Goal: Task Accomplishment & Management: Complete application form

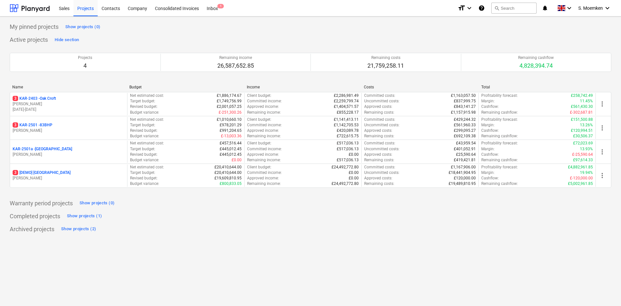
click at [62, 126] on div "3 KAR-2501 - 83BHP" at bounding box center [69, 124] width 112 height 5
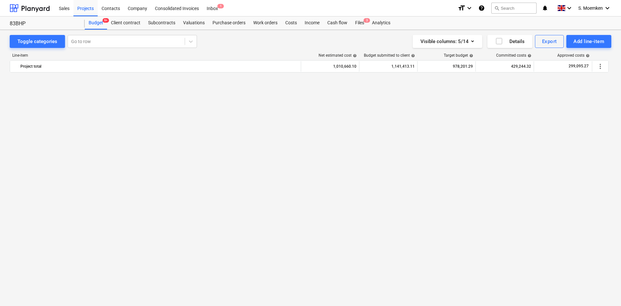
scroll to position [713, 0]
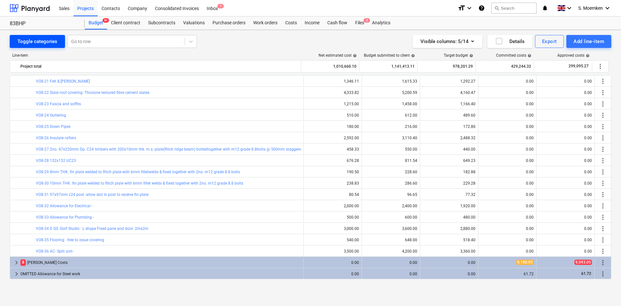
click at [49, 42] on div "Toggle categories" at bounding box center [37, 41] width 40 height 8
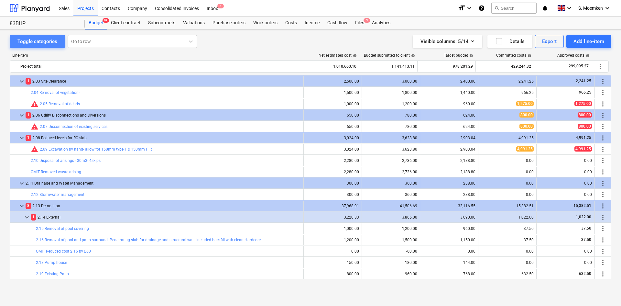
click at [49, 42] on div "Toggle categories" at bounding box center [37, 41] width 40 height 8
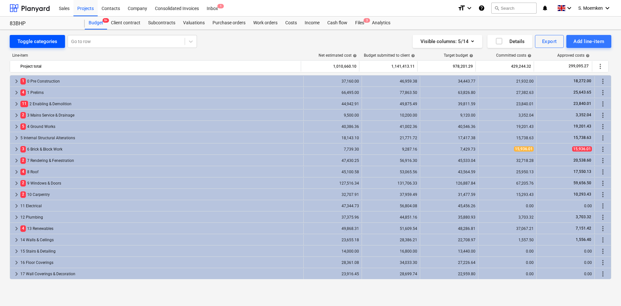
scroll to position [102, 0]
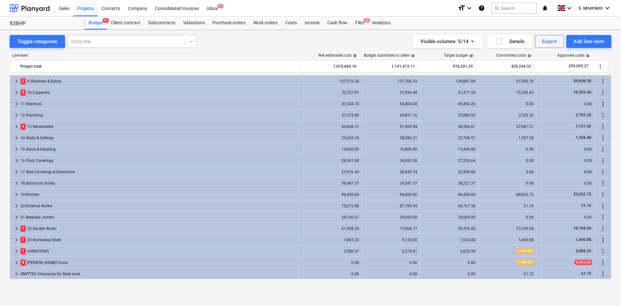
click at [110, 41] on div at bounding box center [126, 41] width 110 height 6
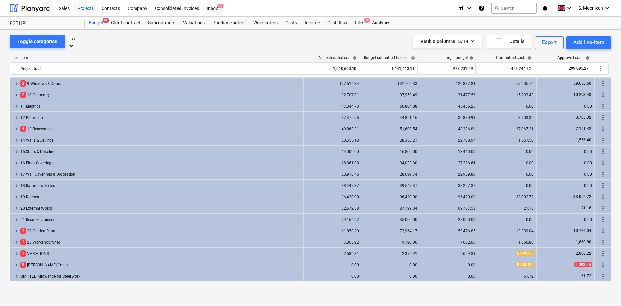
type input "f"
type input "gutter"
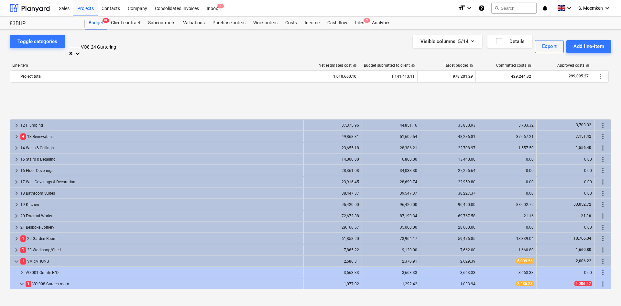
scroll to position [362, 0]
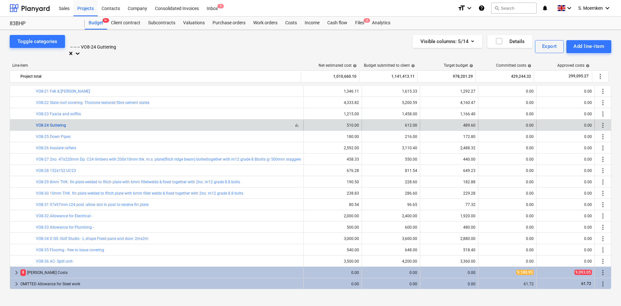
click at [54, 123] on link "VO8-24 Guttering" at bounding box center [51, 125] width 30 height 5
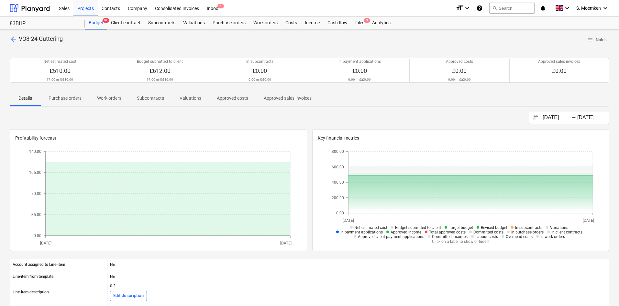
click at [12, 38] on span "arrow_back" at bounding box center [14, 39] width 8 height 8
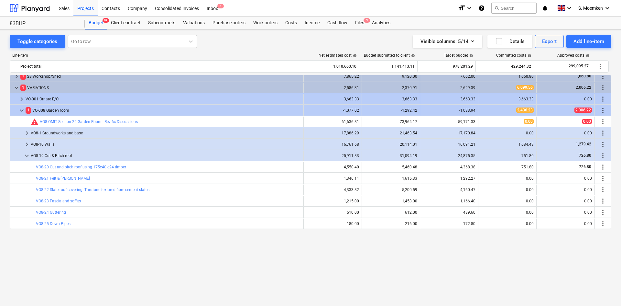
scroll to position [200, 0]
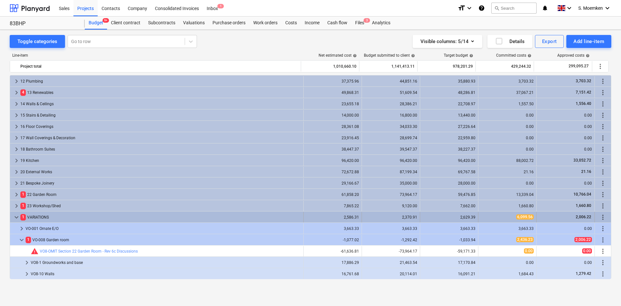
click at [18, 215] on span "keyboard_arrow_down" at bounding box center [17, 217] width 8 height 8
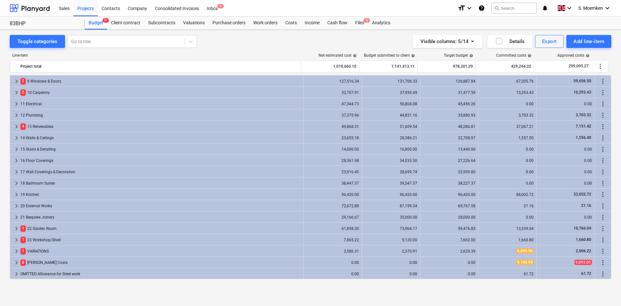
scroll to position [102, 0]
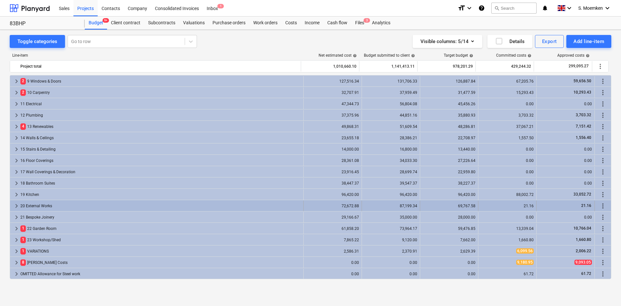
click at [15, 204] on span "keyboard_arrow_right" at bounding box center [17, 206] width 8 height 8
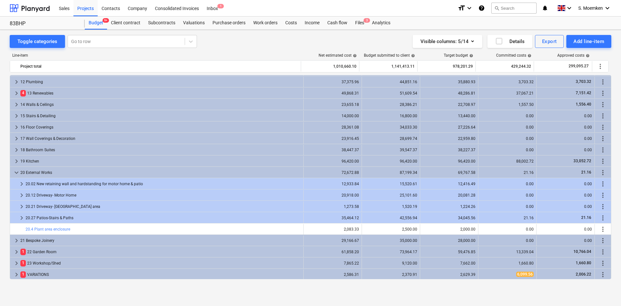
scroll to position [158, 0]
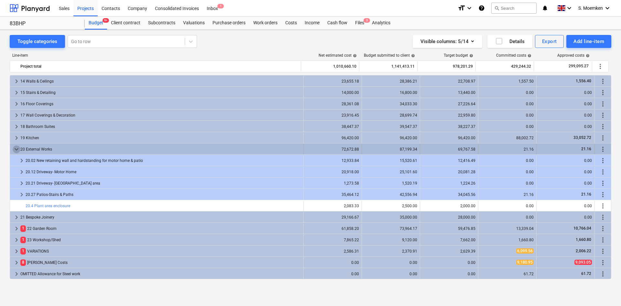
click at [16, 147] on span "keyboard_arrow_down" at bounding box center [17, 149] width 8 height 8
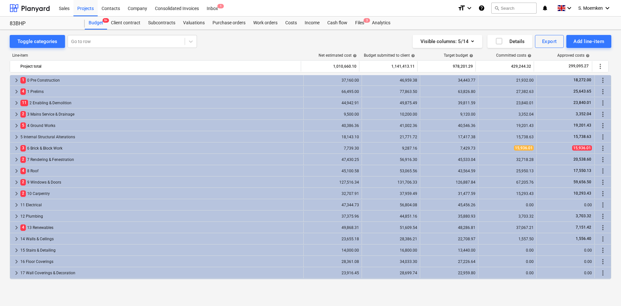
scroll to position [0, 0]
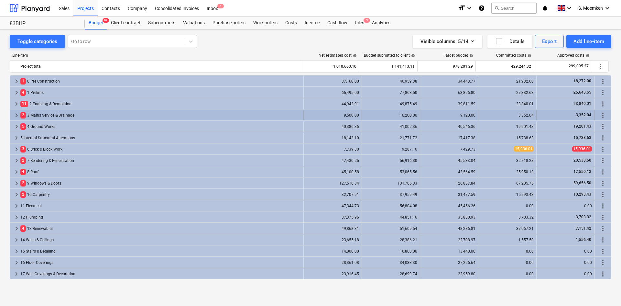
click at [16, 114] on span "keyboard_arrow_right" at bounding box center [17, 115] width 8 height 8
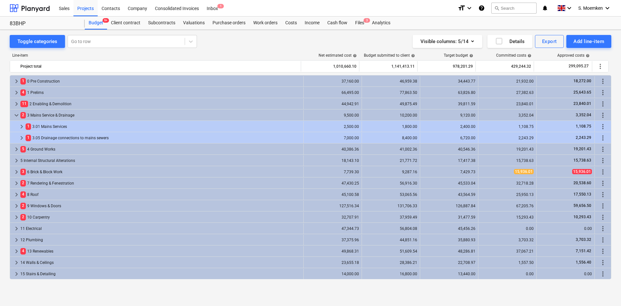
click at [16, 114] on span "keyboard_arrow_down" at bounding box center [17, 115] width 8 height 8
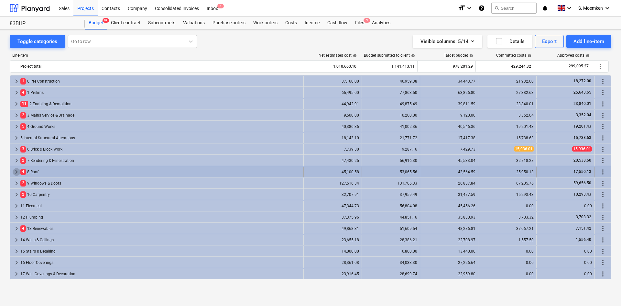
click at [14, 170] on span "keyboard_arrow_right" at bounding box center [17, 172] width 8 height 8
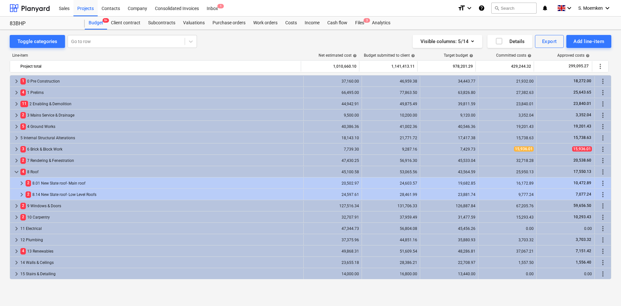
click at [14, 170] on span "keyboard_arrow_down" at bounding box center [17, 172] width 8 height 8
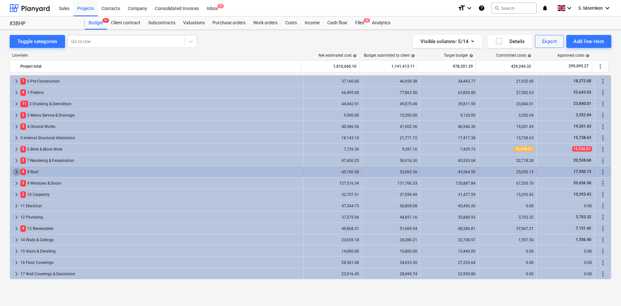
click at [16, 169] on span "keyboard_arrow_right" at bounding box center [17, 172] width 8 height 8
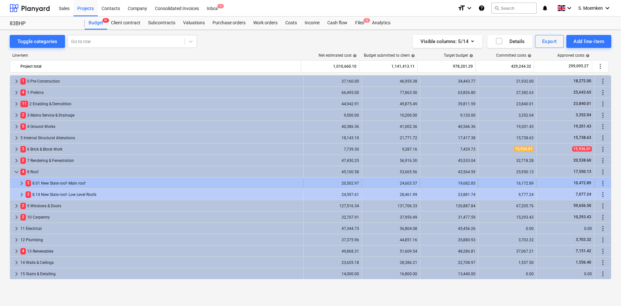
click at [21, 182] on span "keyboard_arrow_right" at bounding box center [22, 183] width 8 height 8
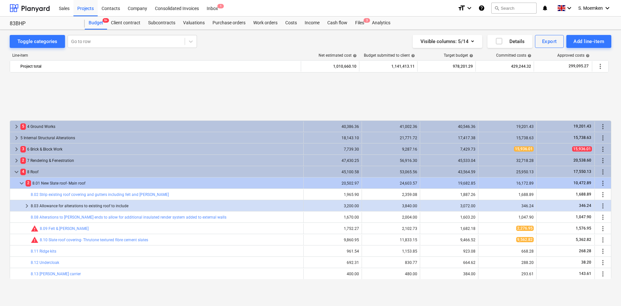
scroll to position [65, 0]
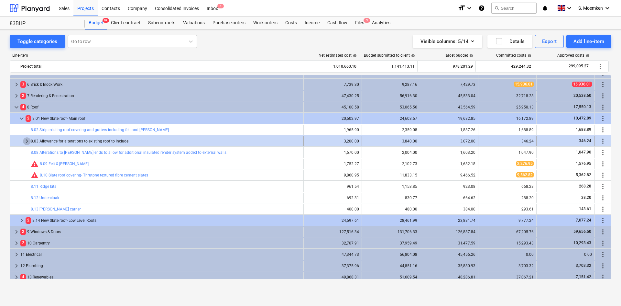
click at [26, 141] on span "keyboard_arrow_right" at bounding box center [27, 141] width 8 height 8
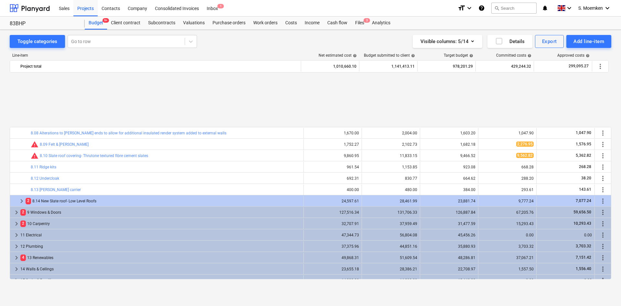
scroll to position [194, 0]
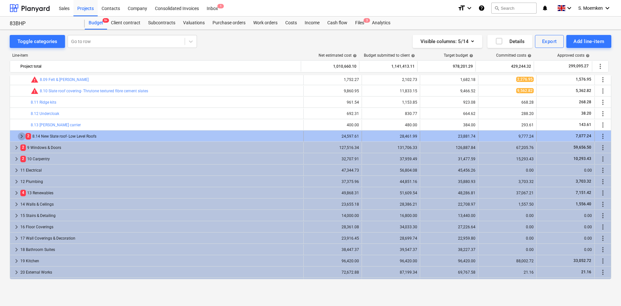
click at [21, 135] on span "keyboard_arrow_right" at bounding box center [22, 136] width 8 height 8
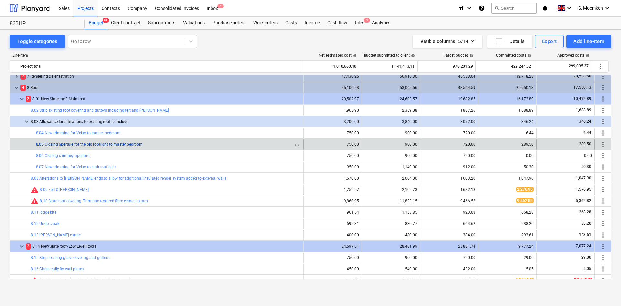
scroll to position [116, 0]
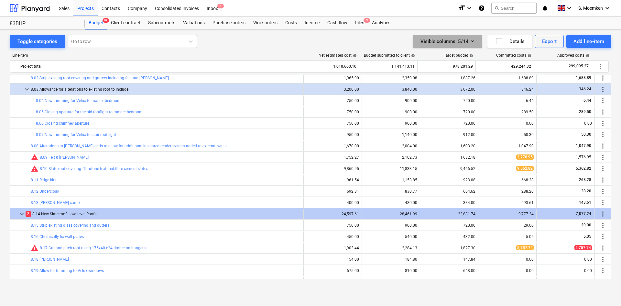
click at [471, 40] on icon "button" at bounding box center [472, 41] width 3 height 2
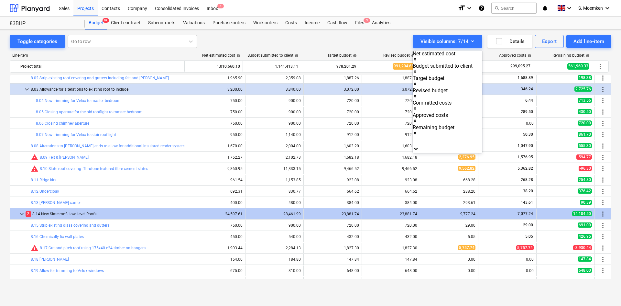
click at [377, 37] on div at bounding box center [310, 153] width 621 height 306
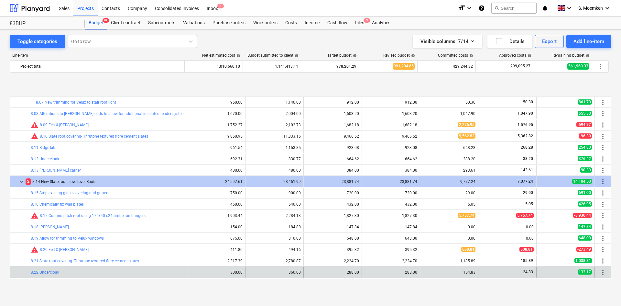
scroll to position [181, 0]
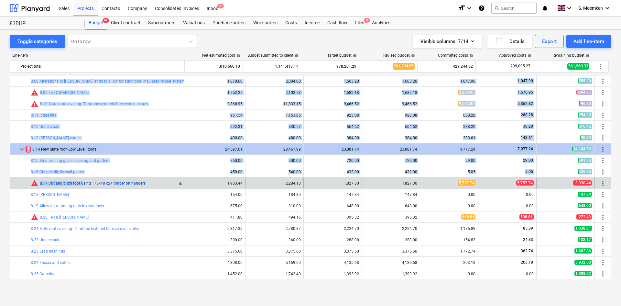
click at [55, 182] on link "8.17 Cut and pitch roof using 175x40 c24 timber on hangers" at bounding box center [93, 183] width 106 height 5
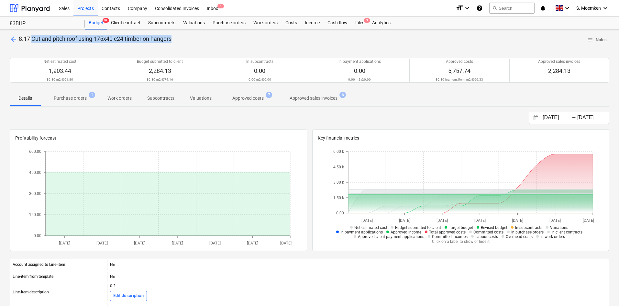
drag, startPoint x: 32, startPoint y: 38, endPoint x: 175, endPoint y: 39, distance: 142.6
click at [175, 39] on div "arrow_back 8.17 Cut and pitch roof using 175x40 c24 timber on hangers notes Not…" at bounding box center [309, 40] width 599 height 10
copy span "Cut and pitch roof using 175x40 c24 timber on hangers"
click at [10, 37] on span "arrow_back" at bounding box center [14, 39] width 8 height 8
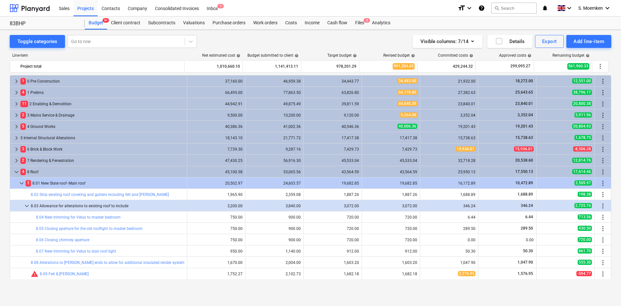
scroll to position [181, 0]
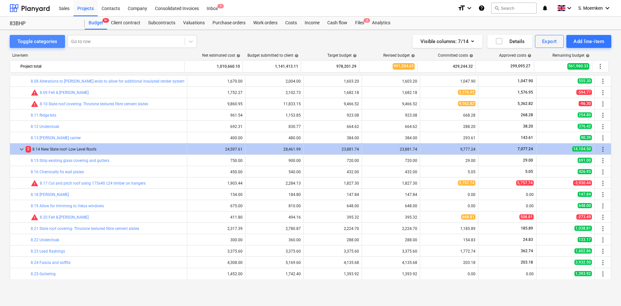
click at [51, 40] on div "Toggle categories" at bounding box center [37, 41] width 40 height 8
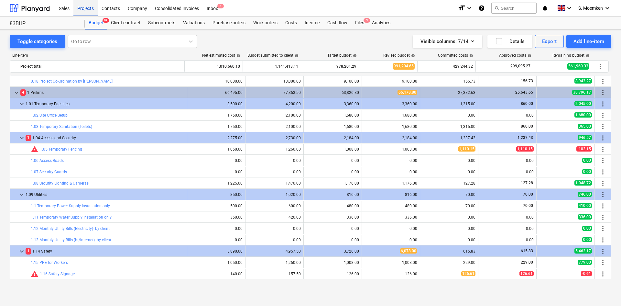
click at [91, 7] on div "Projects" at bounding box center [85, 8] width 24 height 16
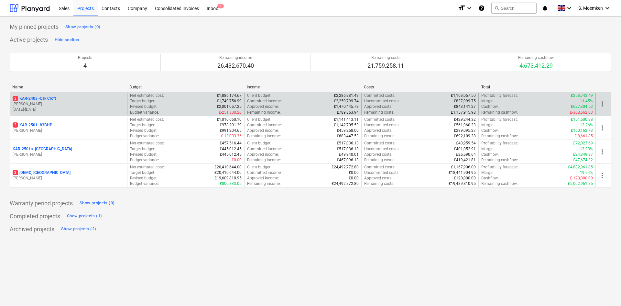
click at [65, 104] on p "[PERSON_NAME]" at bounding box center [69, 103] width 112 height 5
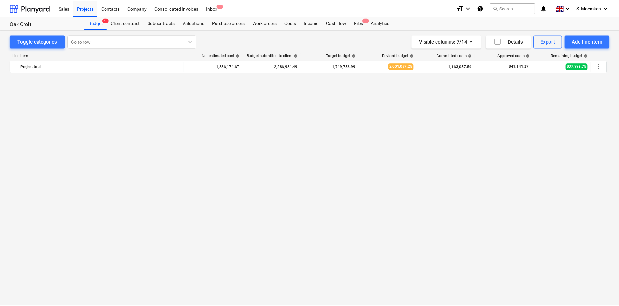
scroll to position [566, 0]
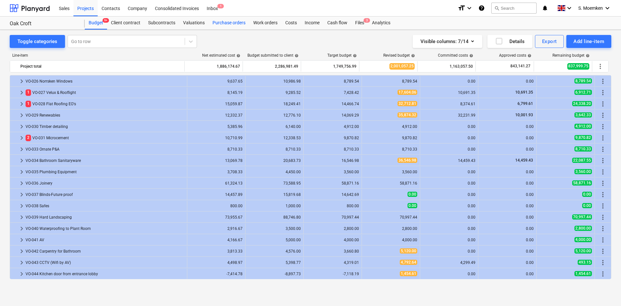
click at [225, 21] on div "Purchase orders" at bounding box center [229, 22] width 41 height 13
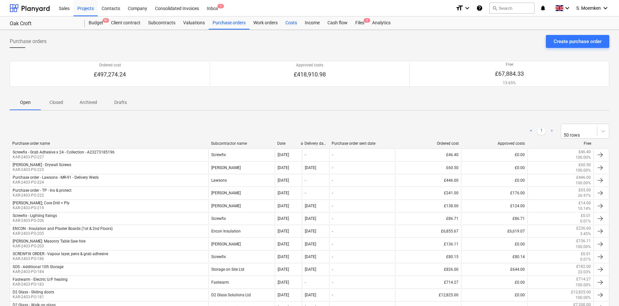
click at [288, 23] on div "Costs" at bounding box center [290, 22] width 19 height 13
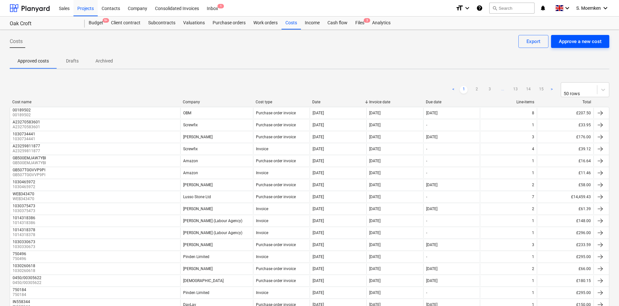
click at [584, 39] on div "Approve a new cost" at bounding box center [579, 41] width 43 height 8
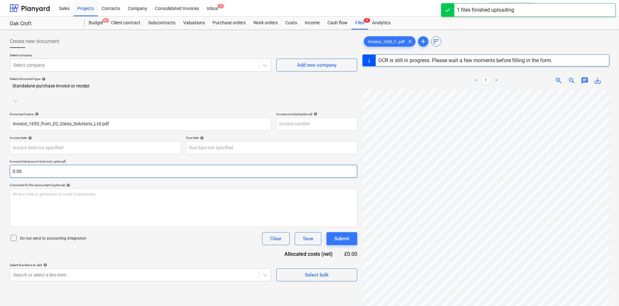
type input "1653"
type input "[DATE]"
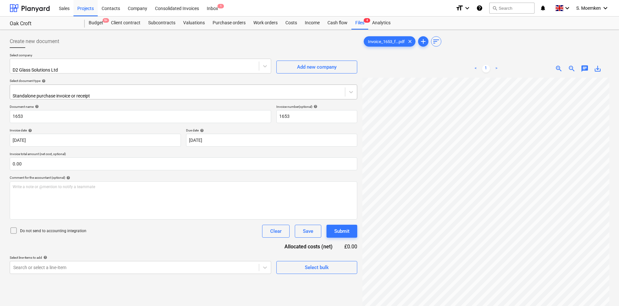
click at [110, 87] on div at bounding box center [177, 89] width 328 height 6
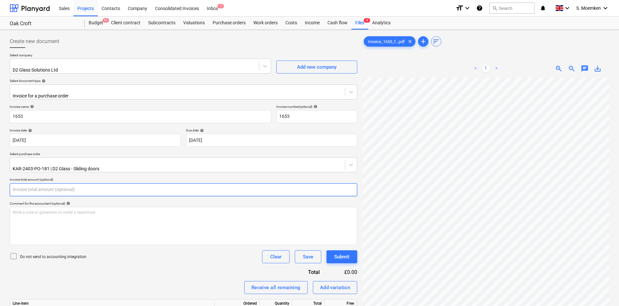
click at [51, 184] on input "text" at bounding box center [183, 189] width 347 height 13
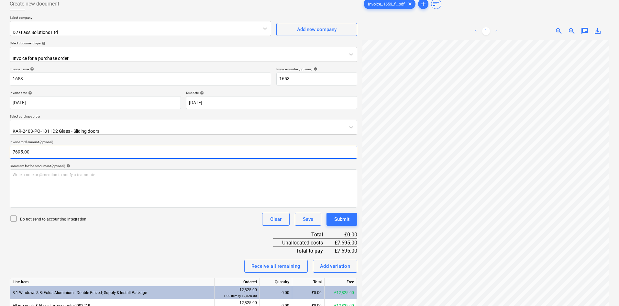
scroll to position [65, 0]
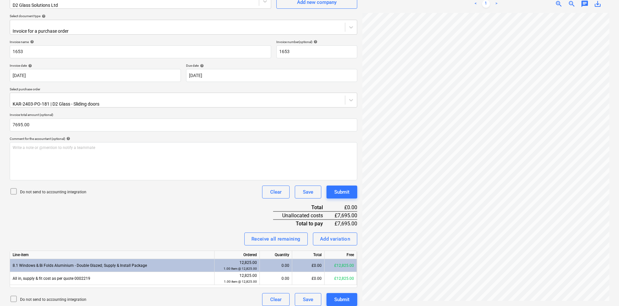
type input "7,695.00"
click at [15, 187] on icon at bounding box center [14, 191] width 8 height 8
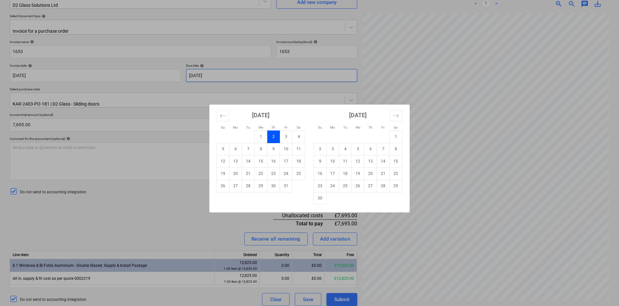
click at [226, 70] on body "Sales Projects Contacts Company Consolidated Invoices Inbox 1 format_size keybo…" at bounding box center [309, 88] width 619 height 306
click at [272, 160] on td "16" at bounding box center [273, 161] width 13 height 12
type input "[DATE]"
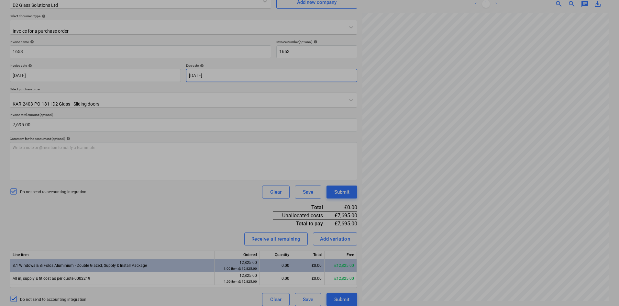
click at [229, 70] on body "Sales Projects Contacts Company Consolidated Invoices Inbox 1 format_size keybo…" at bounding box center [309, 88] width 619 height 306
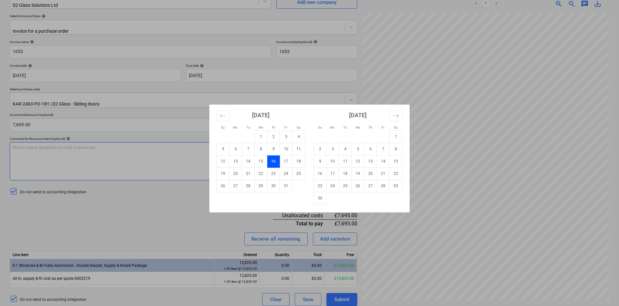
click at [165, 152] on div "Su Mo Tu We Th Fr Sa Su Mo Tu We Th Fr Sa [DATE] 1 2 3 4 5 6 7 8 9 10 11 12 13 …" at bounding box center [309, 153] width 619 height 306
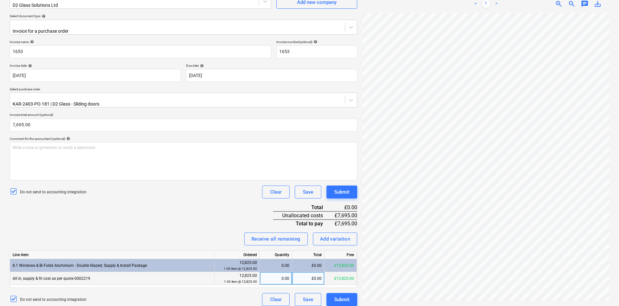
click at [275, 275] on div "0.00" at bounding box center [275, 278] width 27 height 13
click at [311, 273] on div "£0.00" at bounding box center [308, 278] width 32 height 13
type input "7695.00"
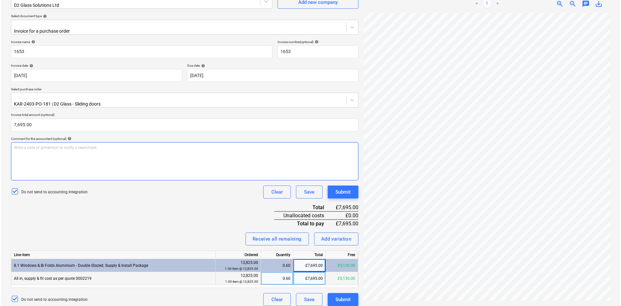
scroll to position [0, 0]
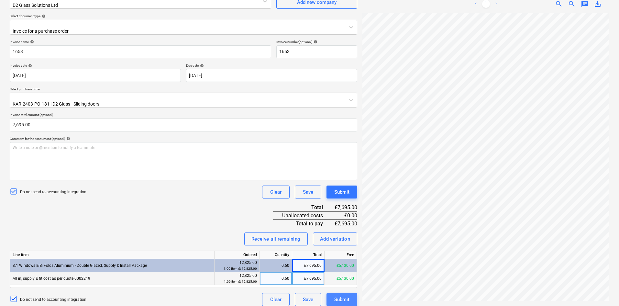
click at [343, 295] on div "Submit" at bounding box center [341, 299] width 15 height 8
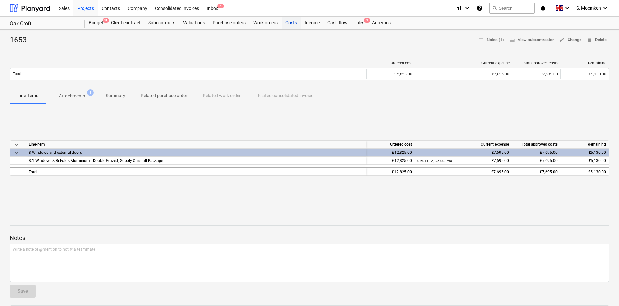
click at [290, 22] on div "Costs" at bounding box center [290, 22] width 19 height 13
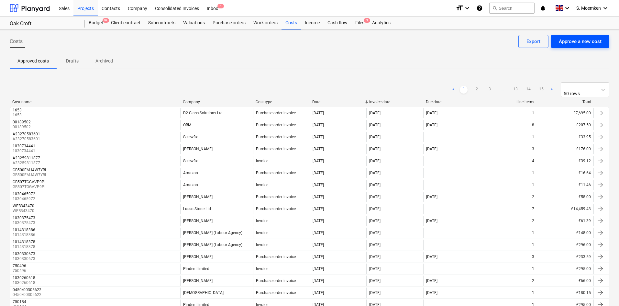
click at [570, 40] on div "Approve a new cost" at bounding box center [579, 41] width 43 height 8
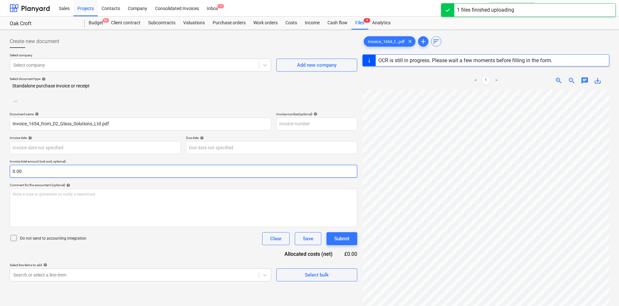
type input "1654"
type input "[DATE]"
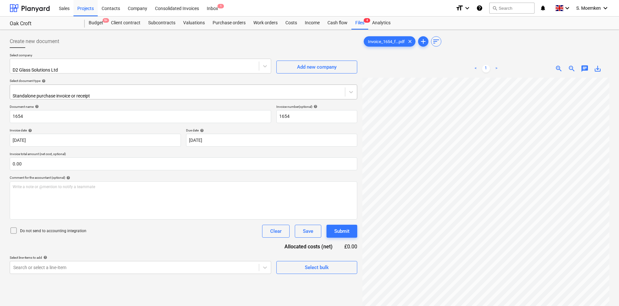
click at [110, 87] on div at bounding box center [177, 89] width 328 height 6
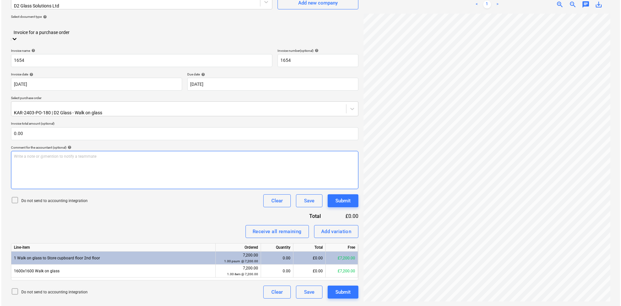
scroll to position [65, 0]
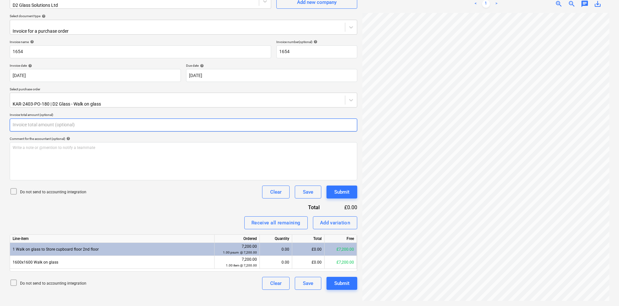
click at [41, 120] on input "text" at bounding box center [183, 124] width 347 height 13
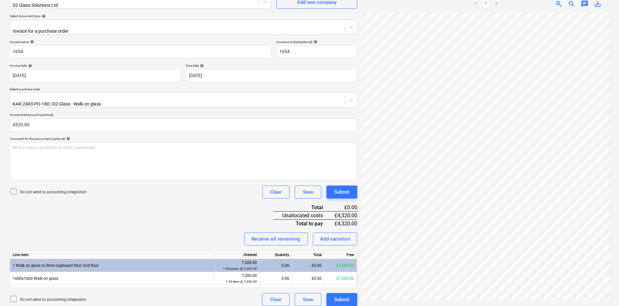
type input "4,320.00"
click at [14, 187] on icon at bounding box center [14, 191] width 8 height 8
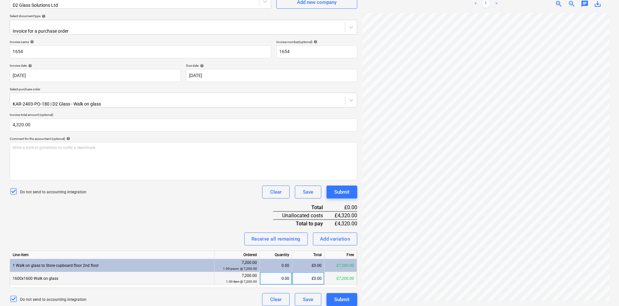
click at [315, 273] on div "£0.00" at bounding box center [308, 278] width 32 height 13
type input "4320.00"
click at [232, 211] on div "Invoice name help 1654 Invoice number (optional) help 1654 Invoice date help [D…" at bounding box center [183, 173] width 347 height 266
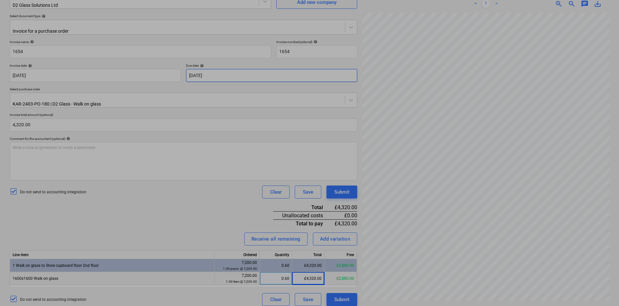
click at [216, 66] on body "Sales Projects Contacts Company Consolidated Invoices Inbox 1 format_size keybo…" at bounding box center [309, 88] width 619 height 306
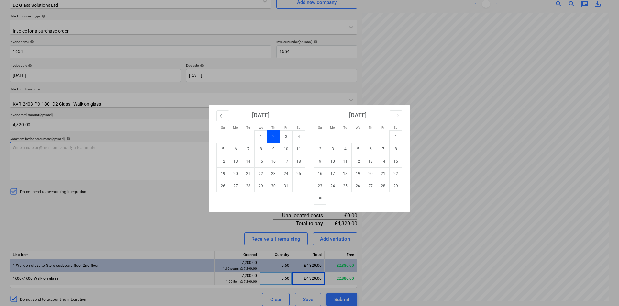
click at [272, 159] on td "16" at bounding box center [273, 161] width 13 height 12
type input "[DATE]"
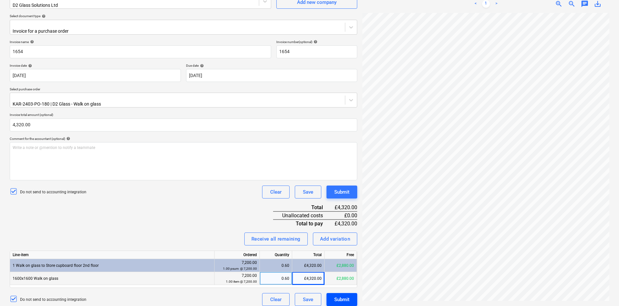
click at [342, 295] on div "Submit" at bounding box center [341, 299] width 15 height 8
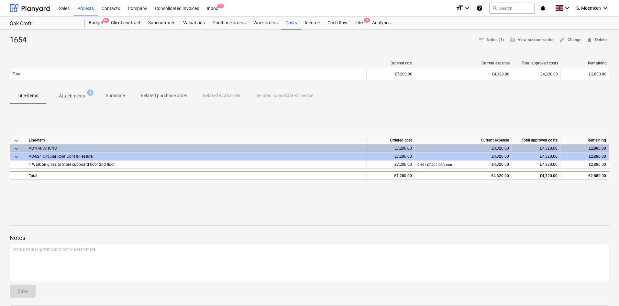
click at [357, 23] on div "Files 3" at bounding box center [359, 22] width 17 height 13
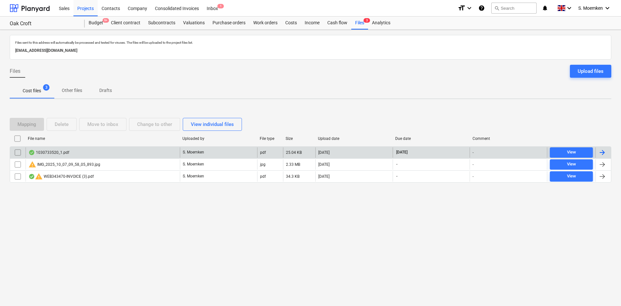
click at [20, 152] on input "checkbox" at bounding box center [18, 152] width 10 height 10
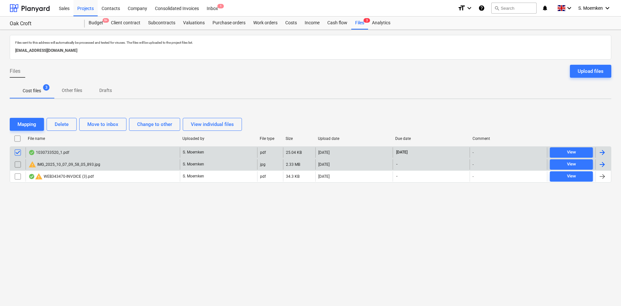
click at [17, 163] on input "checkbox" at bounding box center [18, 164] width 10 height 10
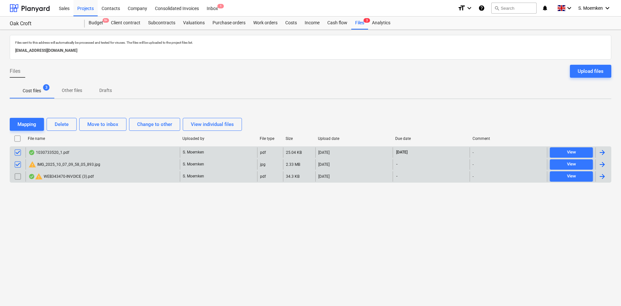
click at [17, 173] on input "checkbox" at bounding box center [18, 176] width 10 height 10
click at [16, 151] on input "checkbox" at bounding box center [18, 152] width 10 height 10
click at [68, 124] on div "Delete" at bounding box center [62, 124] width 14 height 8
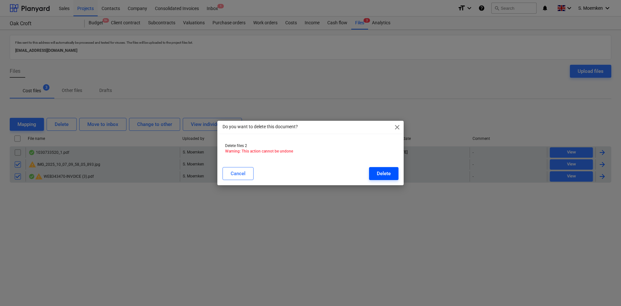
click at [382, 173] on div "Delete" at bounding box center [384, 173] width 14 height 8
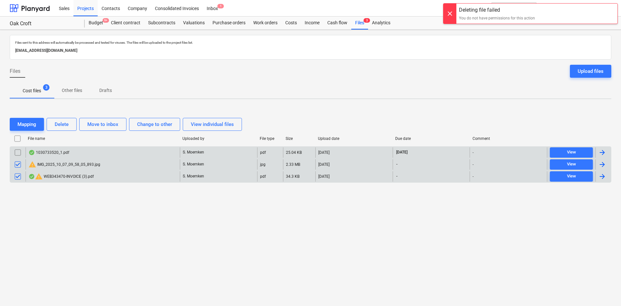
click at [446, 10] on div at bounding box center [449, 14] width 13 height 20
click at [18, 175] on input "checkbox" at bounding box center [18, 176] width 10 height 10
click at [17, 166] on input "checkbox" at bounding box center [18, 164] width 10 height 10
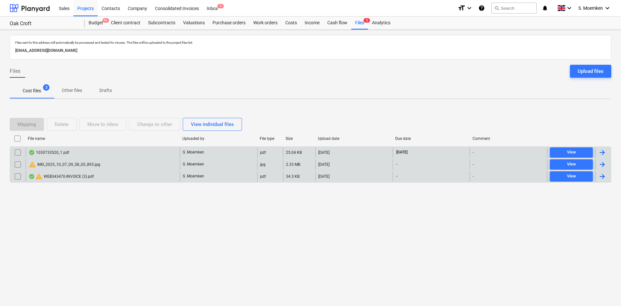
click at [50, 152] on div "1030733520_1.pdf" at bounding box center [48, 152] width 41 height 5
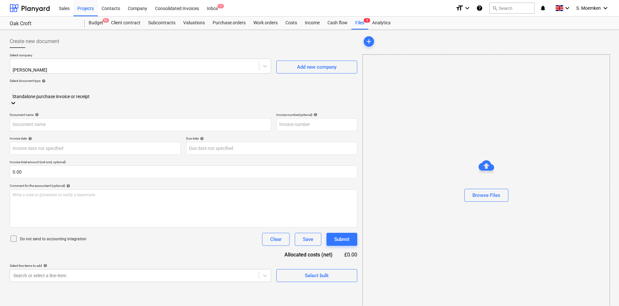
type input "1030733520"
type input "[DATE]"
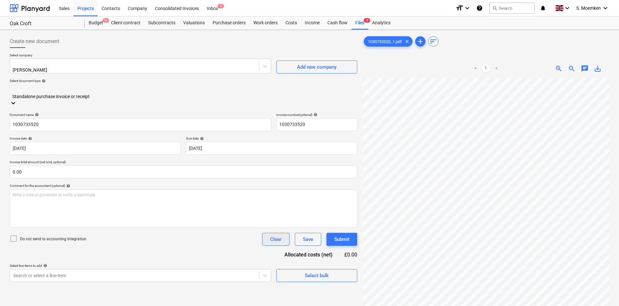
click at [276, 235] on div "Clear" at bounding box center [275, 239] width 11 height 8
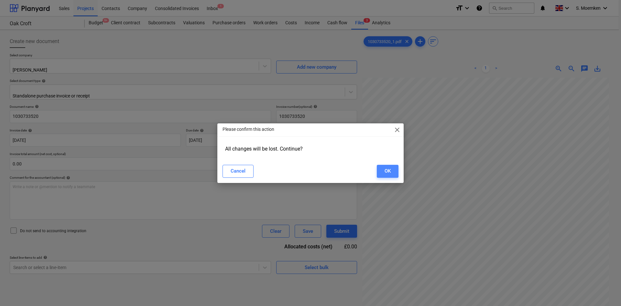
click at [383, 171] on button "OK" at bounding box center [388, 171] width 22 height 13
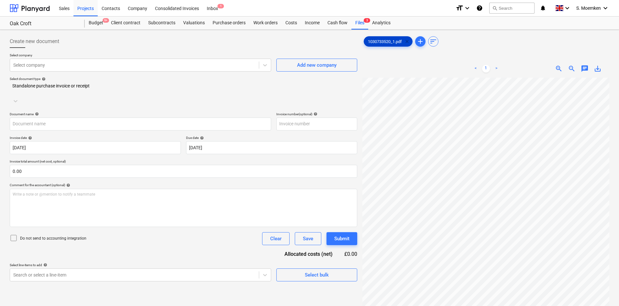
click at [409, 40] on span "clear" at bounding box center [407, 42] width 8 height 8
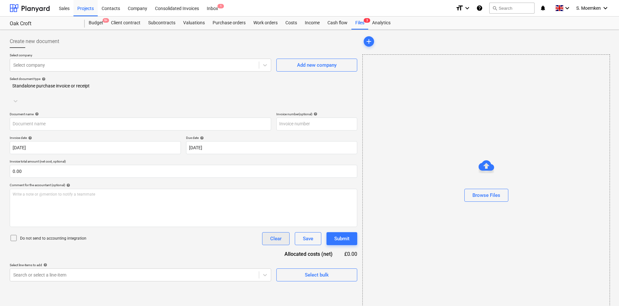
click at [275, 234] on div "Clear" at bounding box center [275, 238] width 11 height 8
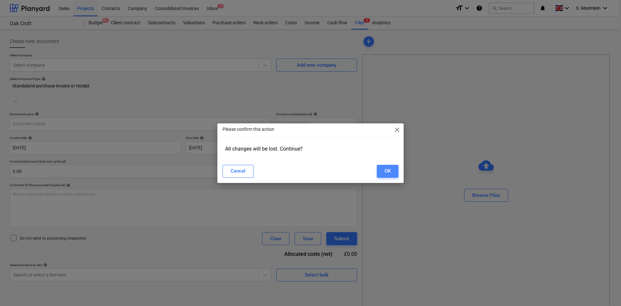
click at [383, 172] on button "OK" at bounding box center [388, 171] width 22 height 13
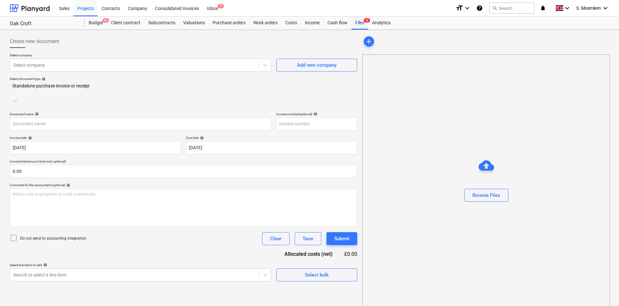
click at [361, 19] on div "Files 3" at bounding box center [359, 22] width 17 height 13
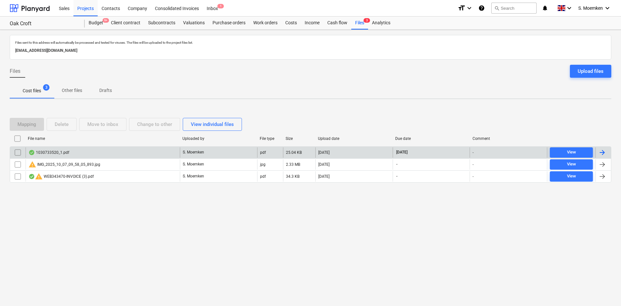
click at [601, 151] on div at bounding box center [602, 152] width 8 height 8
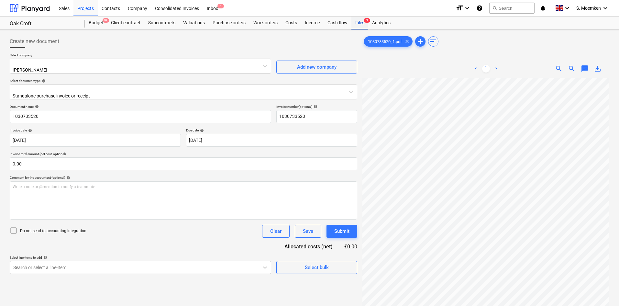
click at [358, 22] on div "Files 3" at bounding box center [359, 22] width 17 height 13
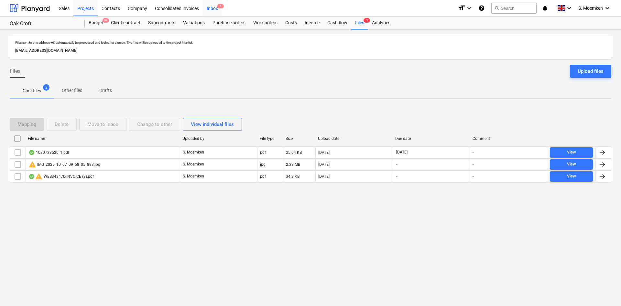
click at [210, 8] on div "Inbox 1" at bounding box center [212, 8] width 19 height 16
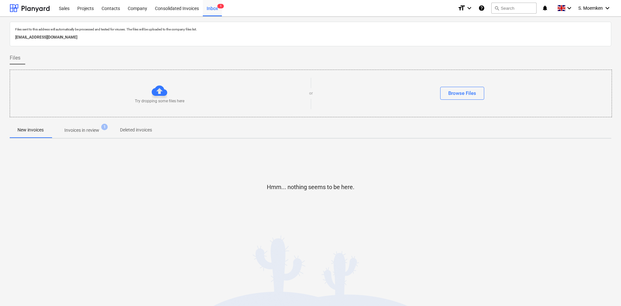
click at [89, 129] on p "Invoices in review" at bounding box center [81, 130] width 35 height 7
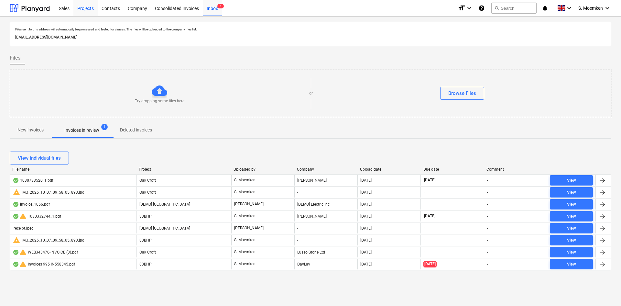
click at [85, 9] on div "Projects" at bounding box center [85, 8] width 24 height 16
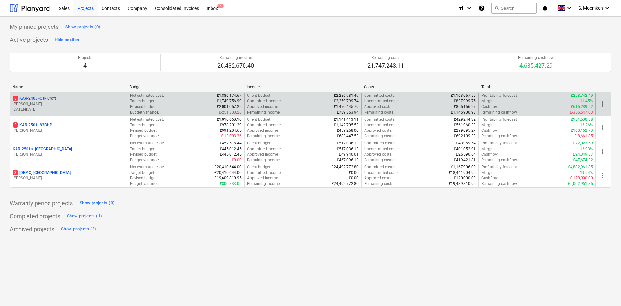
click at [67, 104] on p "[PERSON_NAME]" at bounding box center [69, 103] width 112 height 5
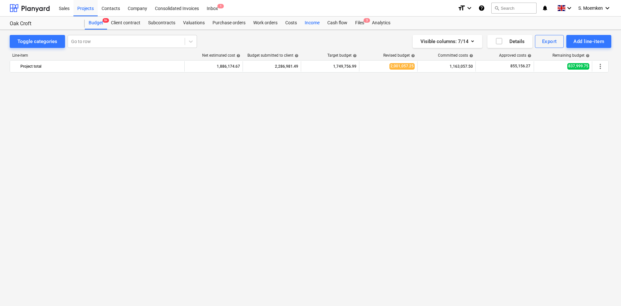
scroll to position [566, 0]
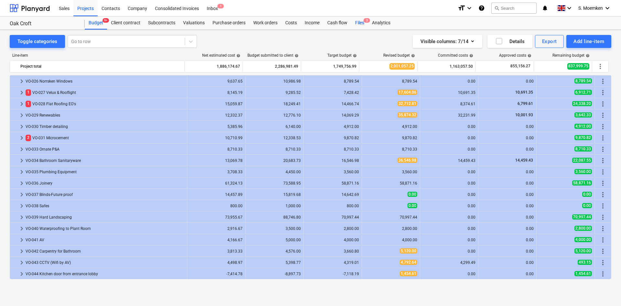
click at [356, 22] on div "Files 3" at bounding box center [359, 22] width 17 height 13
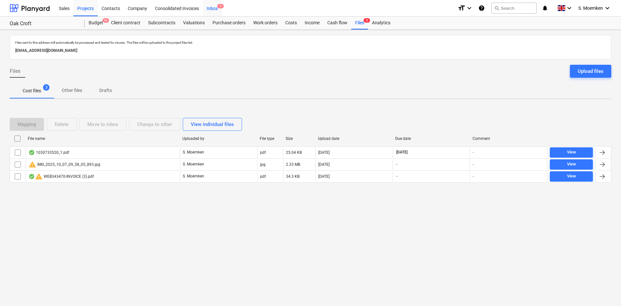
click at [211, 7] on div "Inbox 1" at bounding box center [212, 8] width 19 height 16
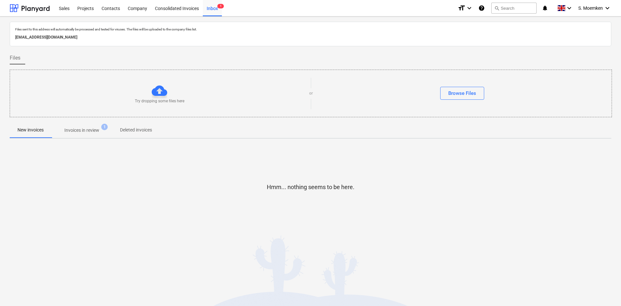
click at [79, 129] on p "Invoices in review" at bounding box center [81, 130] width 35 height 7
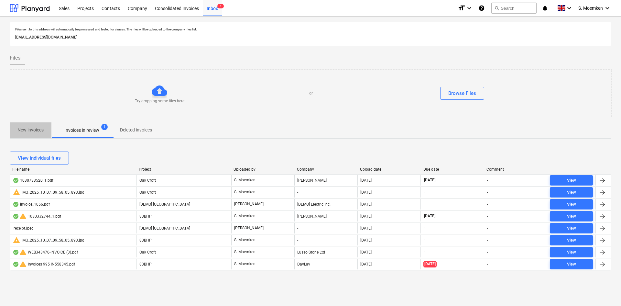
click at [29, 131] on p "New invoices" at bounding box center [30, 129] width 26 height 7
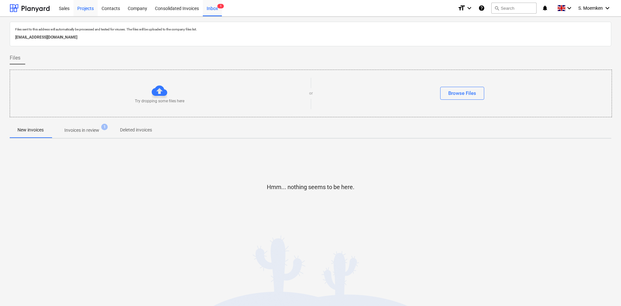
click at [84, 10] on div "Projects" at bounding box center [85, 8] width 24 height 16
